Goal: Communication & Community: Answer question/provide support

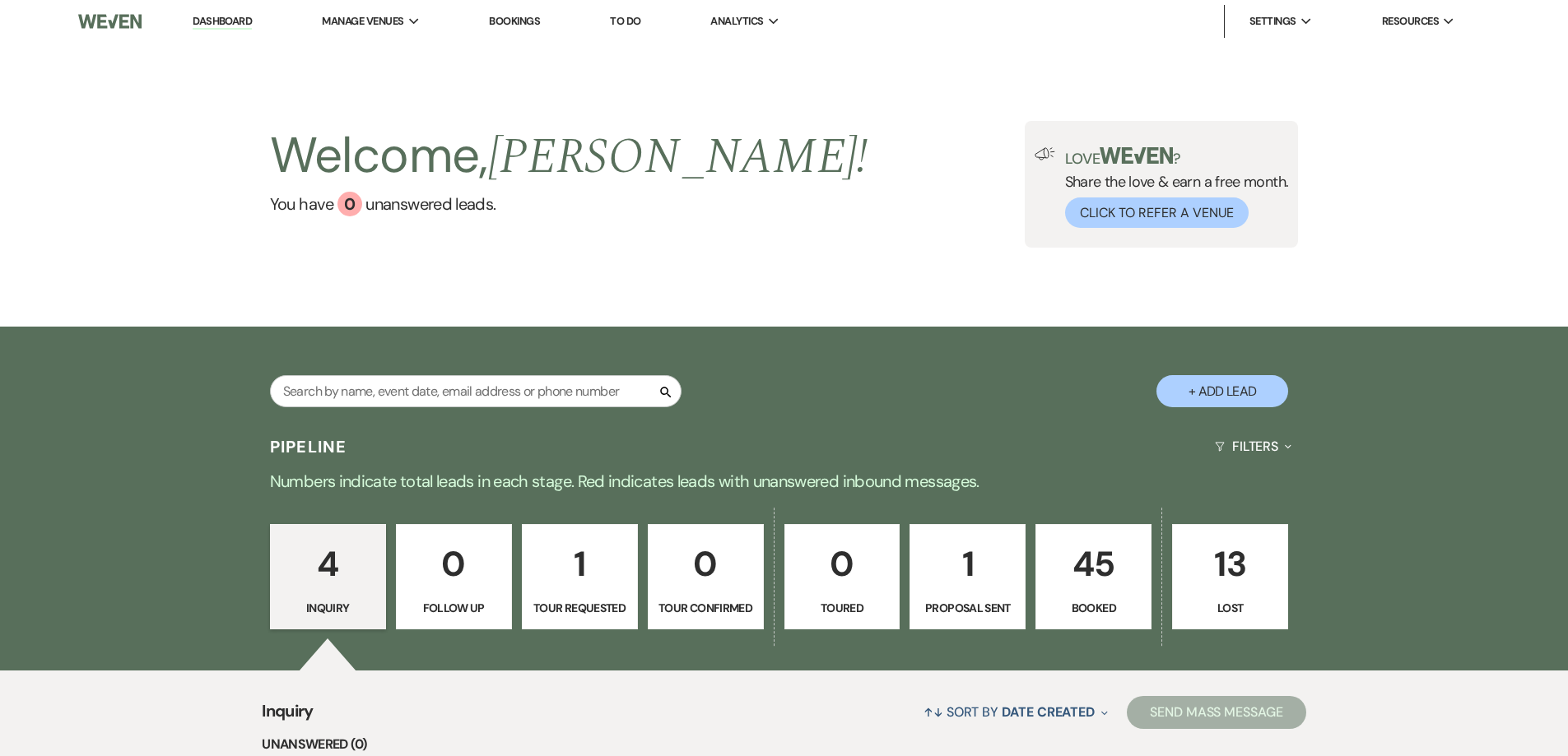
click at [1098, 586] on p "45" at bounding box center [1094, 564] width 95 height 55
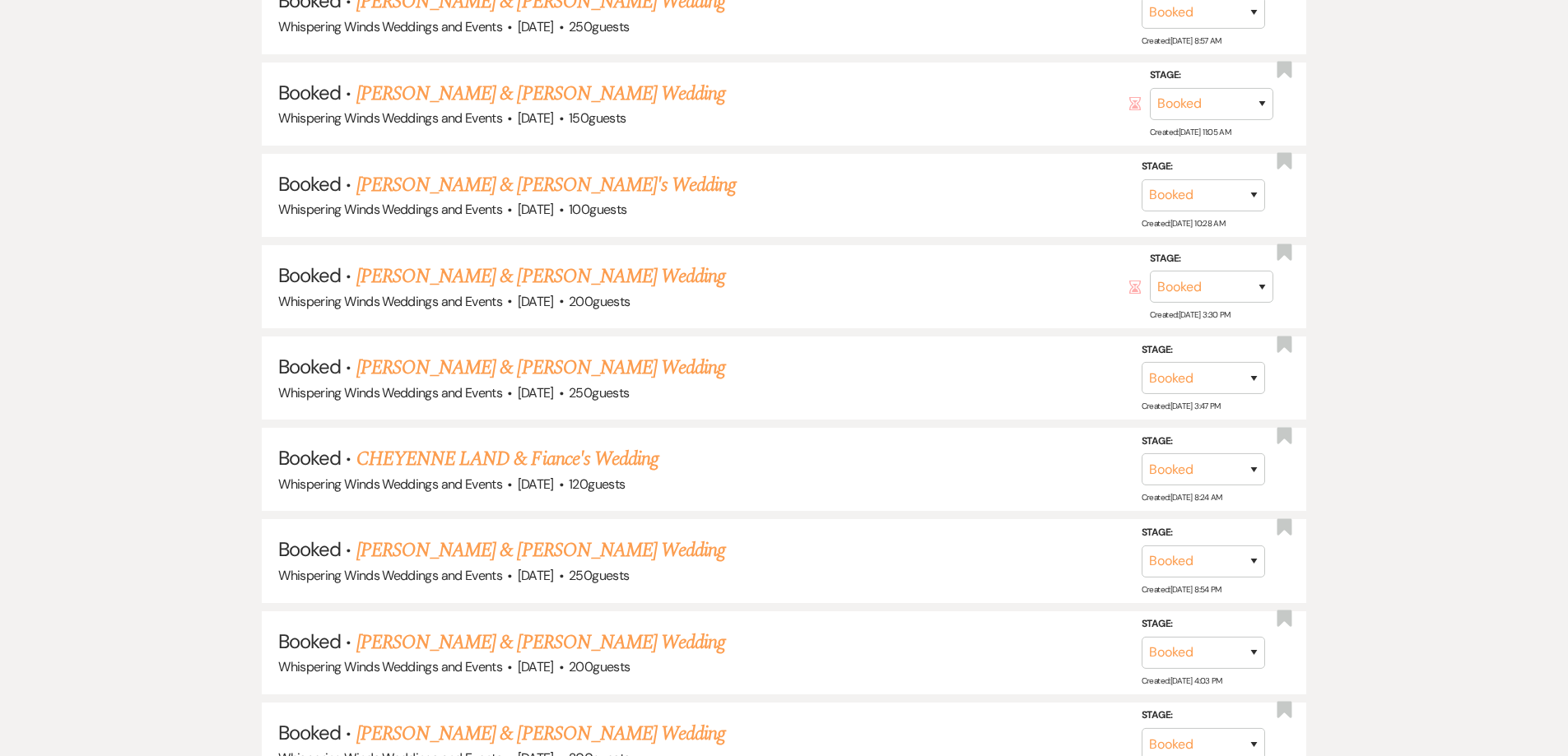
scroll to position [1645, 0]
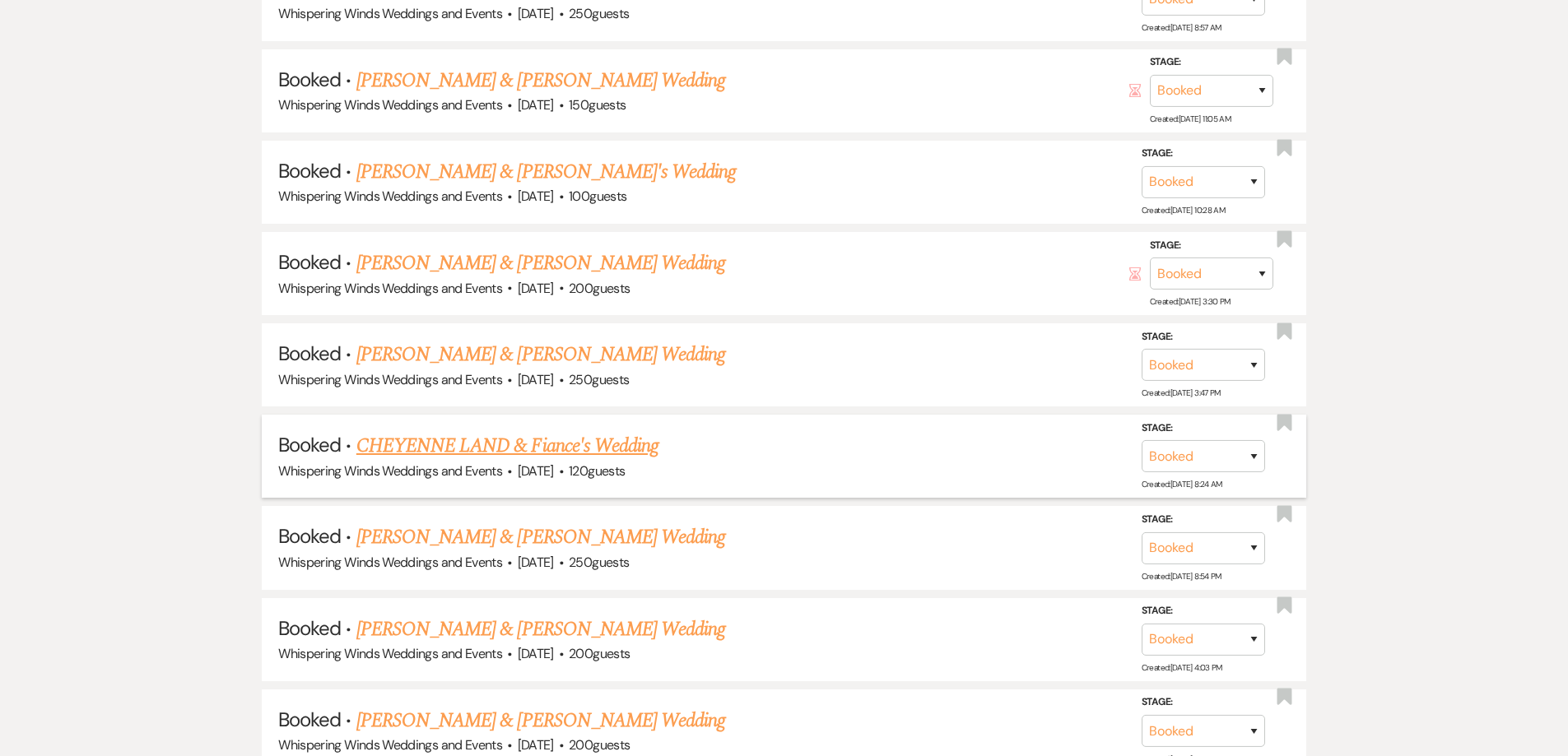
click at [534, 452] on link "CHEYENNE LAND & Fiance's Wedding" at bounding box center [507, 446] width 302 height 29
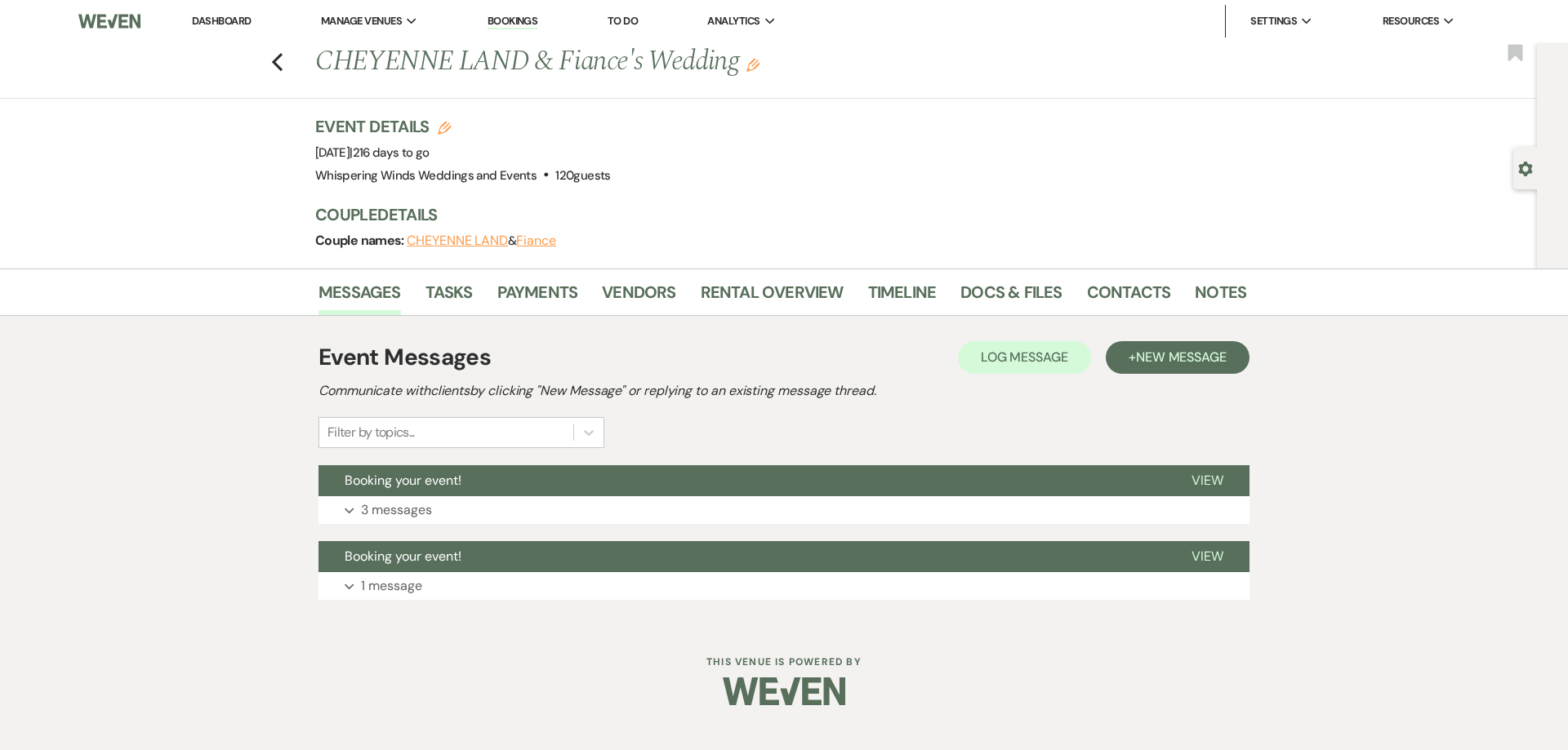
click at [456, 241] on button "CHEYENNE LAND" at bounding box center [457, 241] width 102 height 13
select select "text"
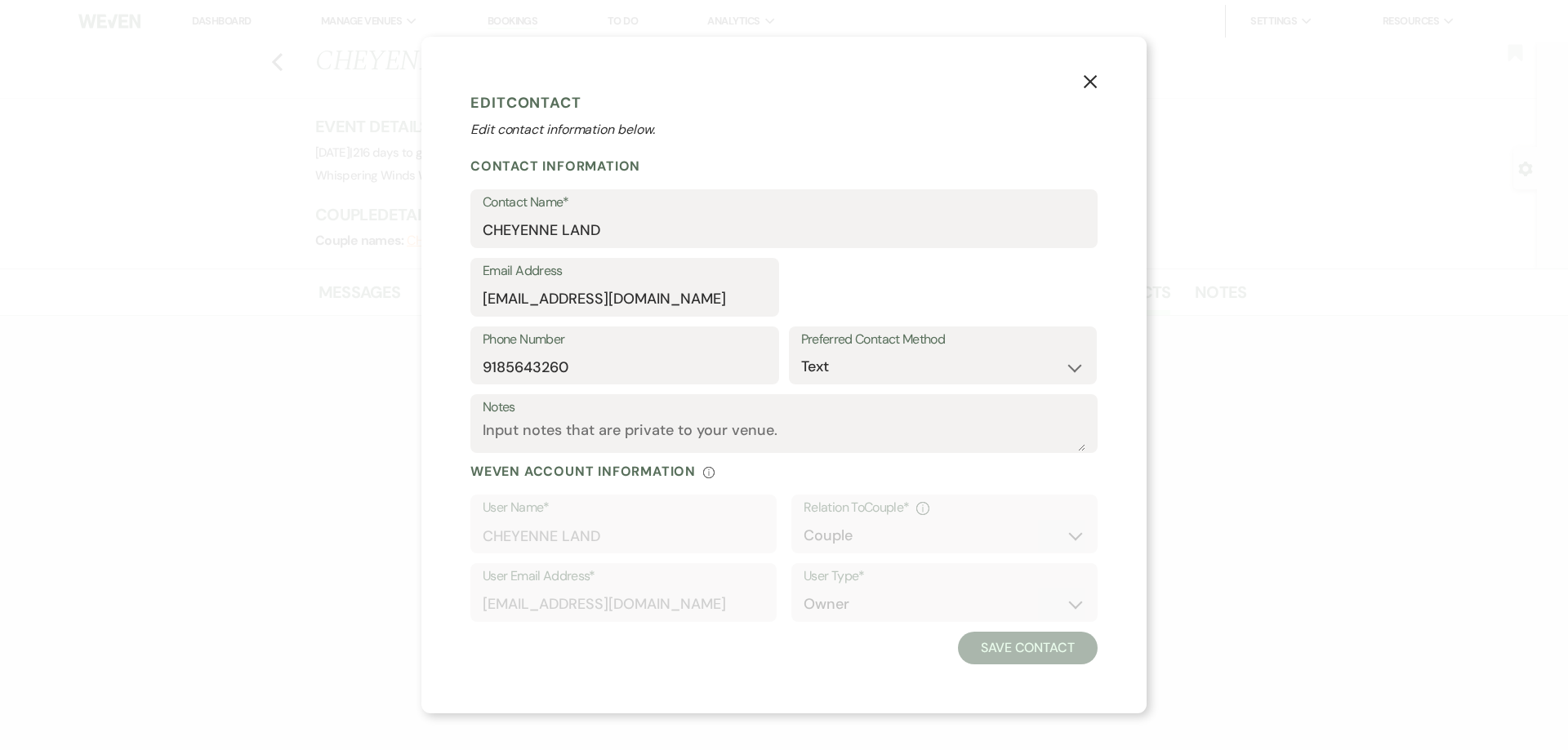
select select "1"
